Goal: Navigation & Orientation: Find specific page/section

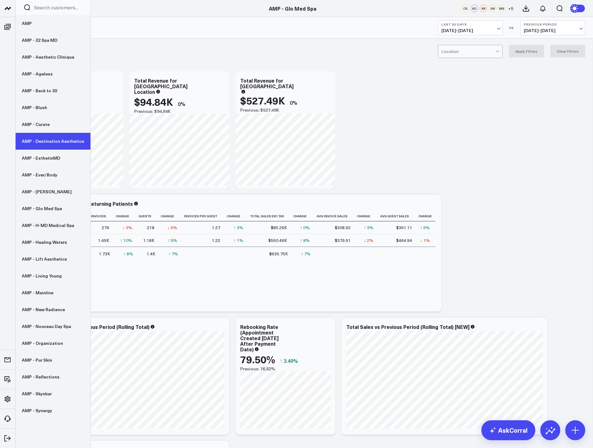
click at [56, 139] on link "AMP - Destination Aesthetics" at bounding box center [53, 141] width 75 height 17
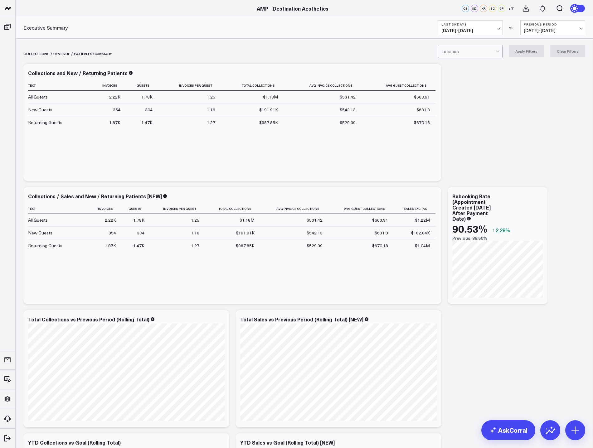
click at [495, 27] on button "Last 30 Days [DATE] - [DATE]" at bounding box center [470, 27] width 65 height 15
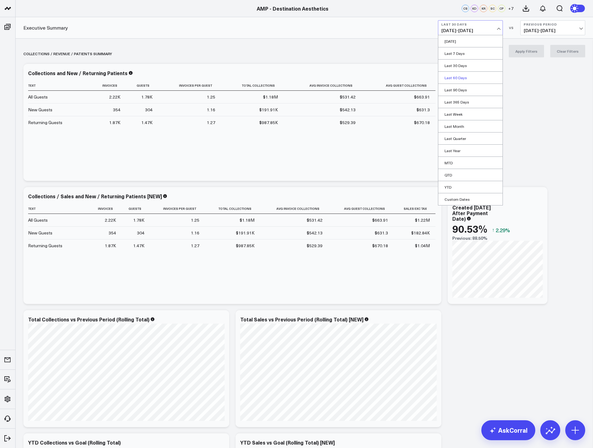
click at [470, 78] on link "Last 60 Days" at bounding box center [470, 78] width 64 height 12
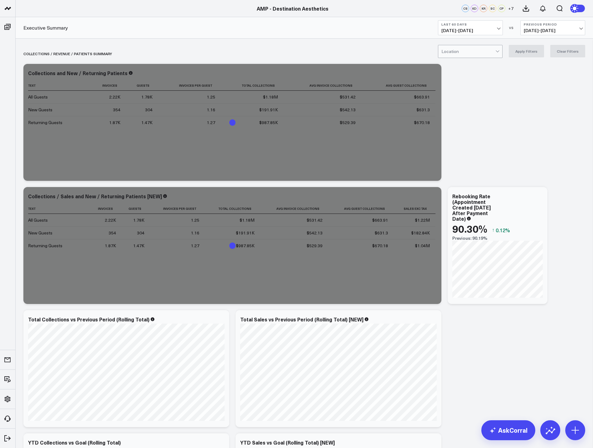
click at [545, 34] on button "Previous Period [DATE] - [DATE]" at bounding box center [552, 27] width 65 height 15
click at [541, 62] on link "YoY" at bounding box center [552, 66] width 64 height 12
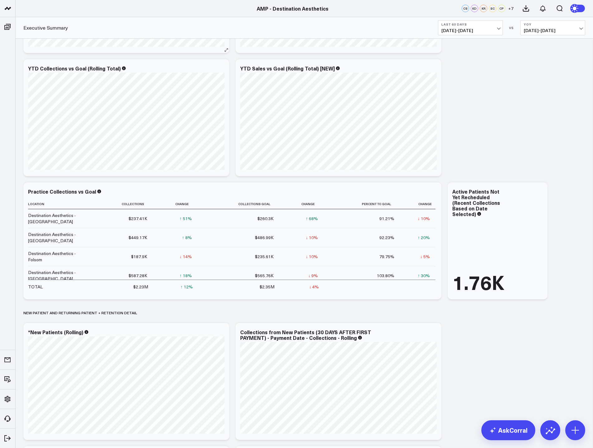
scroll to position [405, 0]
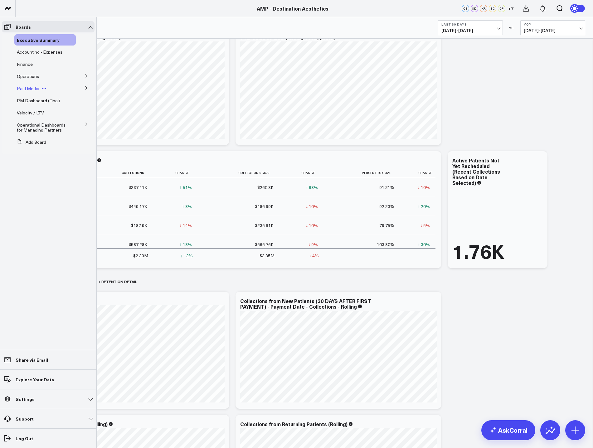
click at [29, 90] on span "Paid Media" at bounding box center [28, 88] width 22 height 6
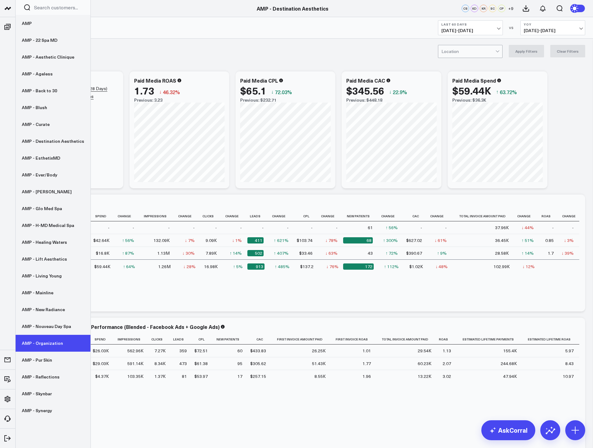
click at [62, 340] on link "AMP - Organization" at bounding box center [53, 343] width 75 height 17
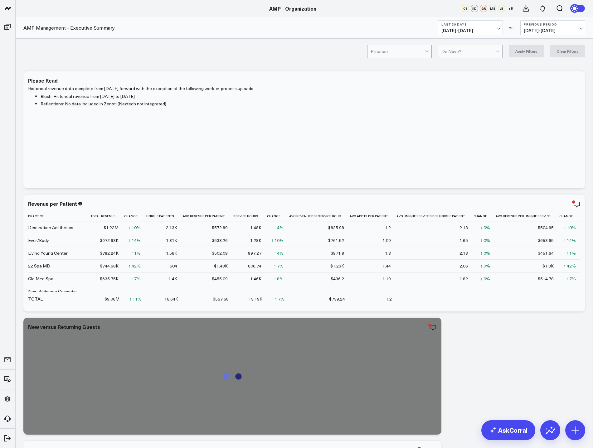
click at [502, 28] on button "Last 30 Days [DATE] - [DATE]" at bounding box center [470, 27] width 65 height 15
click at [474, 80] on link "Last 60 Days" at bounding box center [470, 78] width 64 height 12
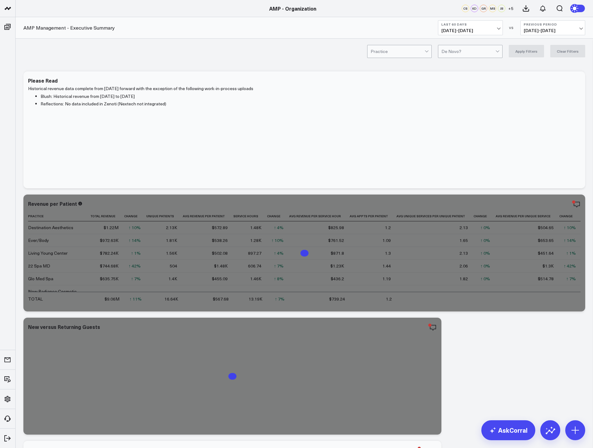
click at [574, 29] on span "[DATE] - [DATE]" at bounding box center [552, 30] width 58 height 5
click at [552, 65] on link "YoY" at bounding box center [552, 66] width 64 height 12
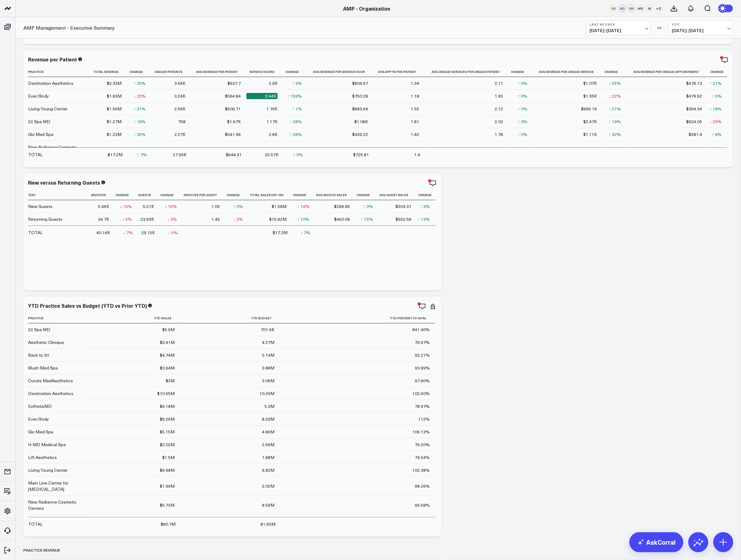
scroll to position [153, 0]
